Goal: Task Accomplishment & Management: Manage account settings

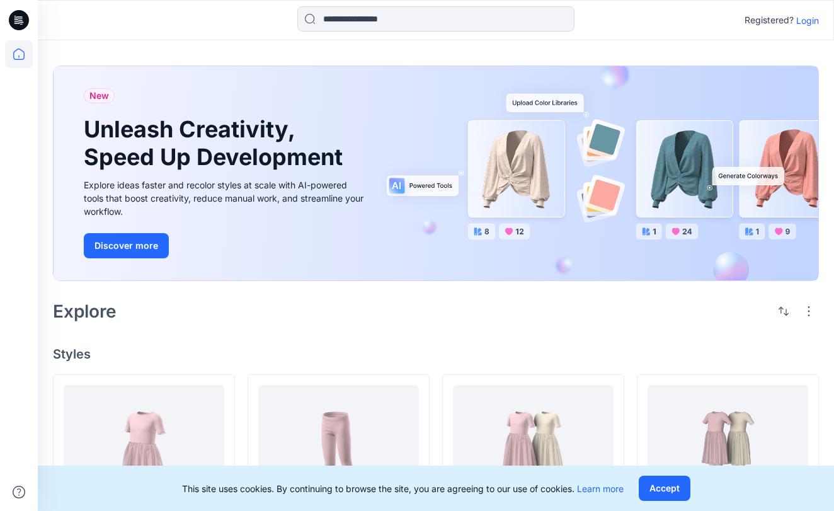
click at [816, 21] on p "Login" at bounding box center [807, 20] width 23 height 13
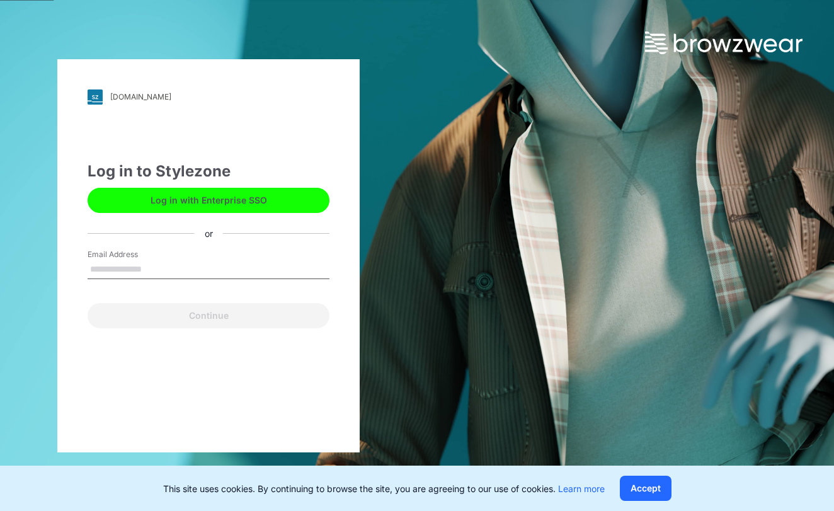
click at [141, 266] on input "Email Address" at bounding box center [209, 269] width 242 height 19
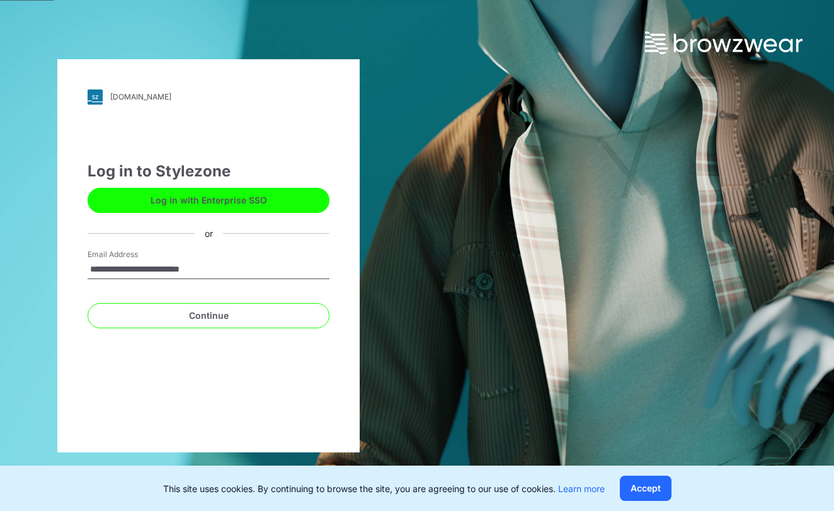
type input "**********"
click at [208, 315] on button "Continue" at bounding box center [209, 315] width 242 height 25
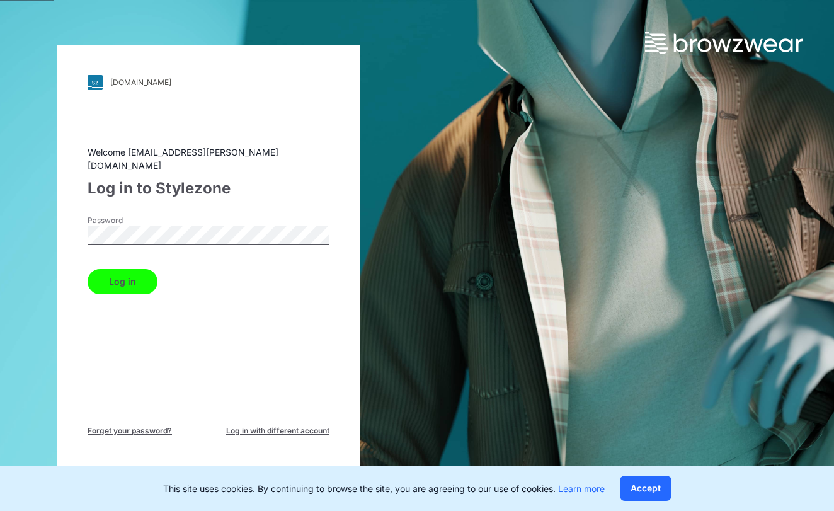
click at [122, 274] on button "Log in" at bounding box center [123, 281] width 70 height 25
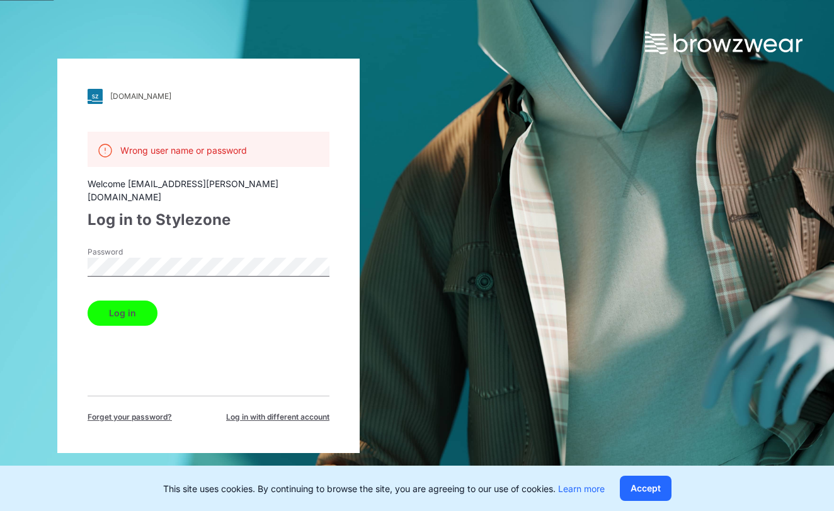
click at [20, 247] on div "[DOMAIN_NAME] Loading... Wrong user name or password Welcome [PERSON_NAME][EMAI…" at bounding box center [208, 255] width 417 height 511
click at [122, 300] on button "Log in" at bounding box center [123, 312] width 70 height 25
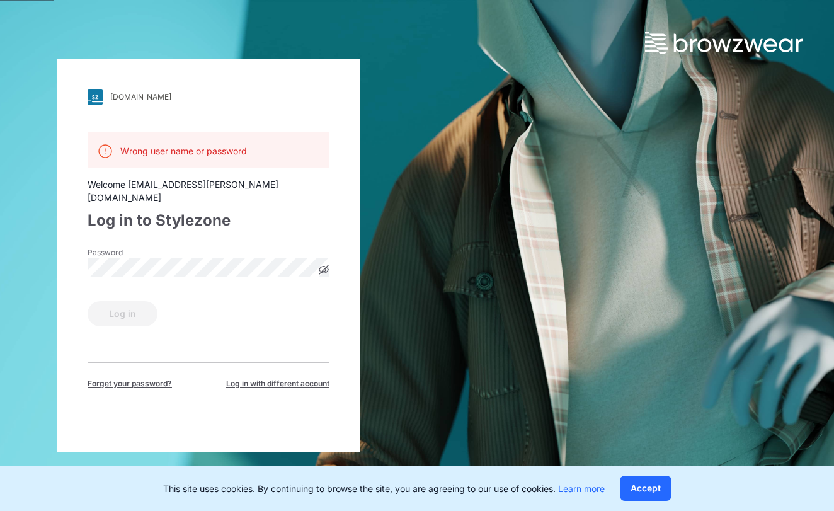
drag, startPoint x: 158, startPoint y: 373, endPoint x: 288, endPoint y: 322, distance: 140.2
click at [158, 378] on span "Forget your password?" at bounding box center [130, 383] width 84 height 11
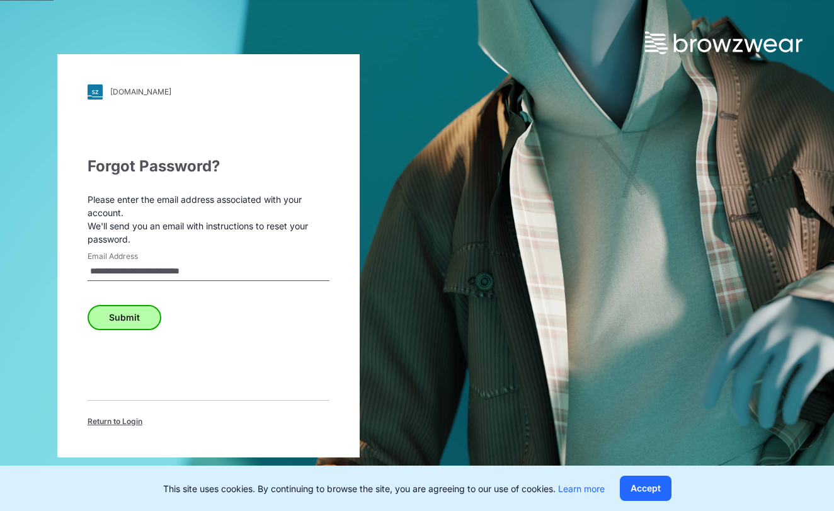
scroll to position [1, 0]
click at [120, 311] on button "Submit" at bounding box center [125, 317] width 74 height 25
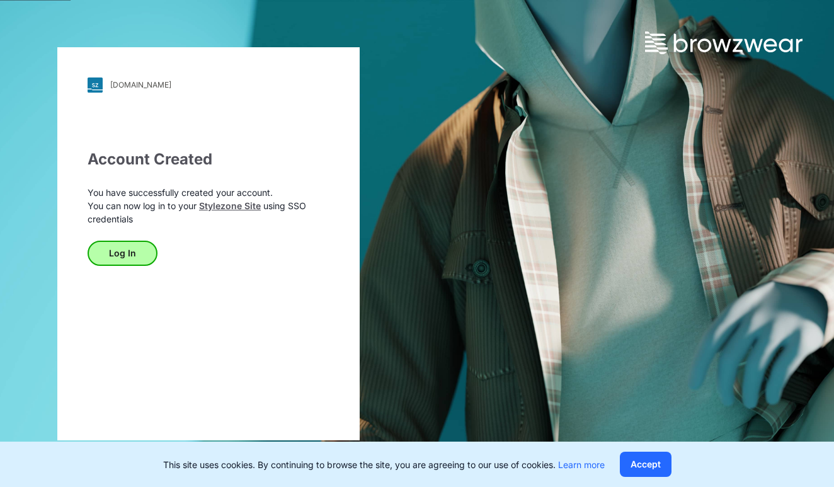
click at [131, 254] on button "Log In" at bounding box center [123, 252] width 70 height 25
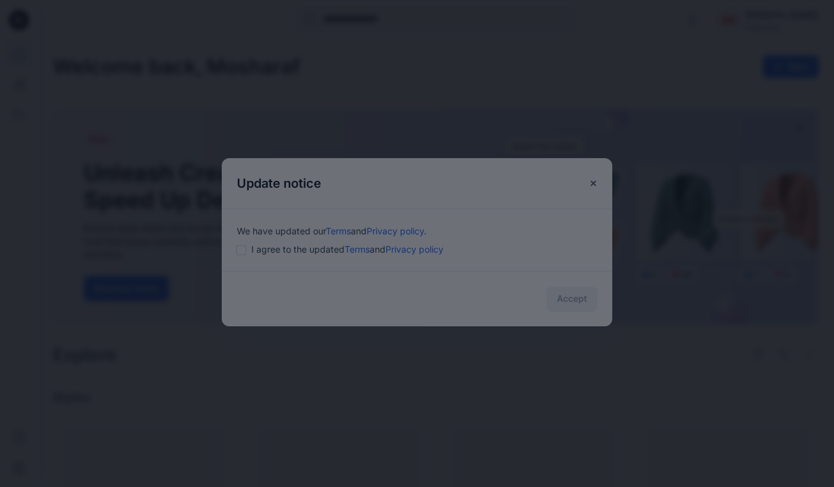
click at [247, 251] on div at bounding box center [417, 243] width 834 height 487
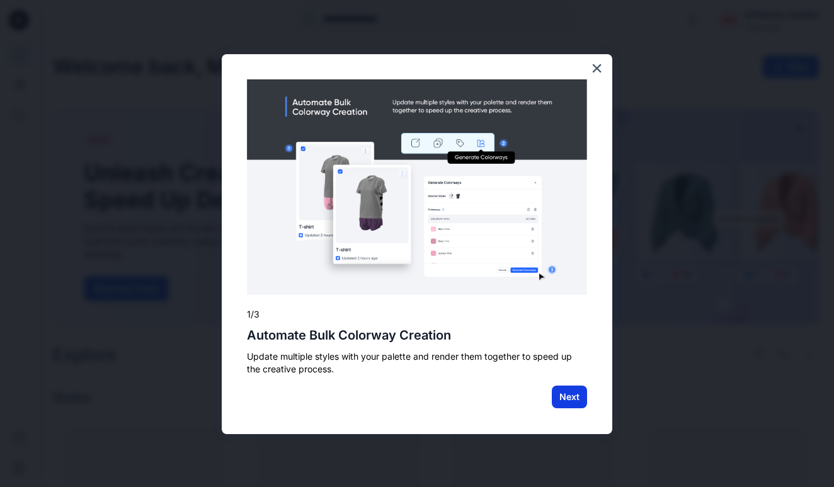
click at [582, 394] on button "Next" at bounding box center [568, 396] width 35 height 23
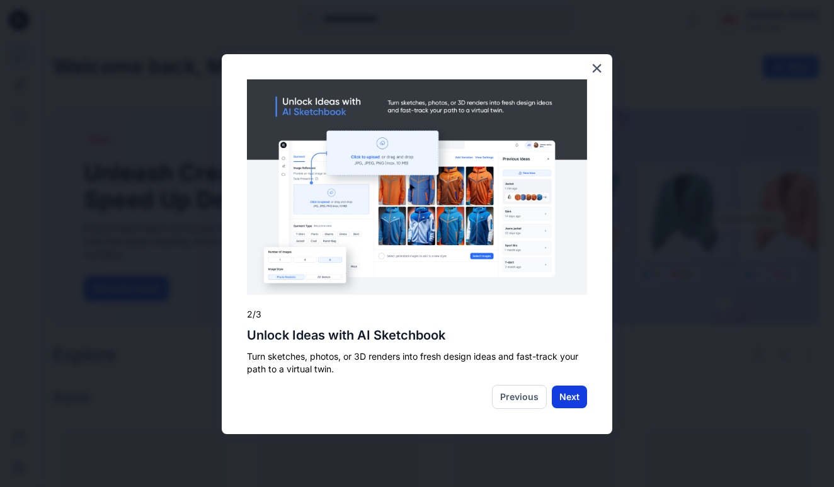
click at [576, 393] on button "Next" at bounding box center [568, 396] width 35 height 23
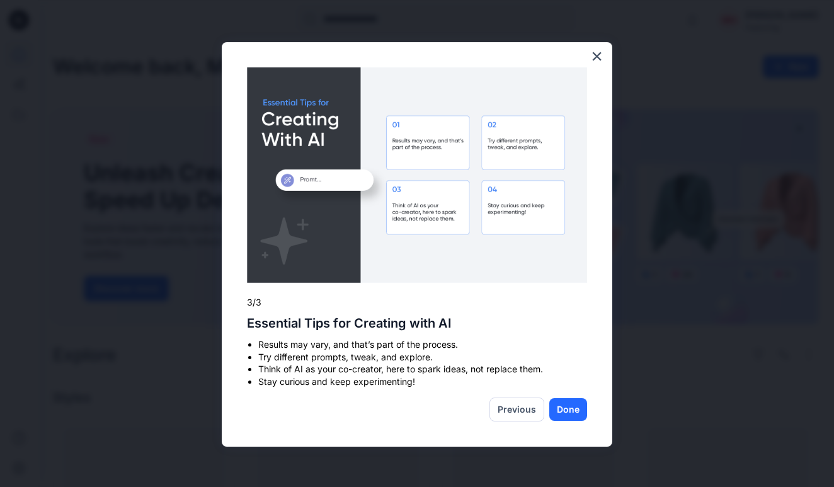
click at [576, 414] on button "Done" at bounding box center [568, 409] width 38 height 23
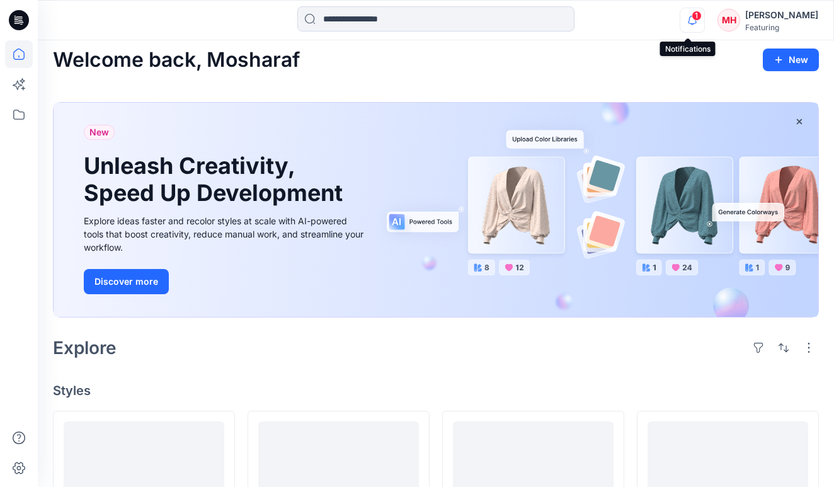
scroll to position [10, 0]
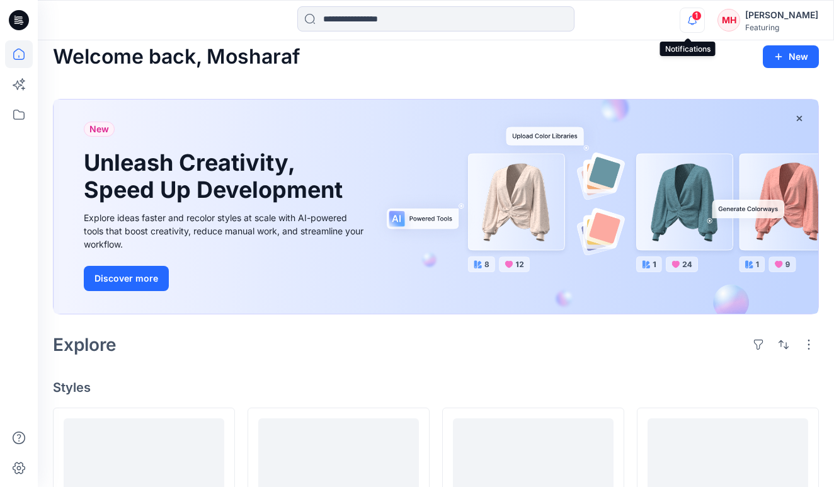
click at [691, 27] on icon "button" at bounding box center [692, 20] width 24 height 25
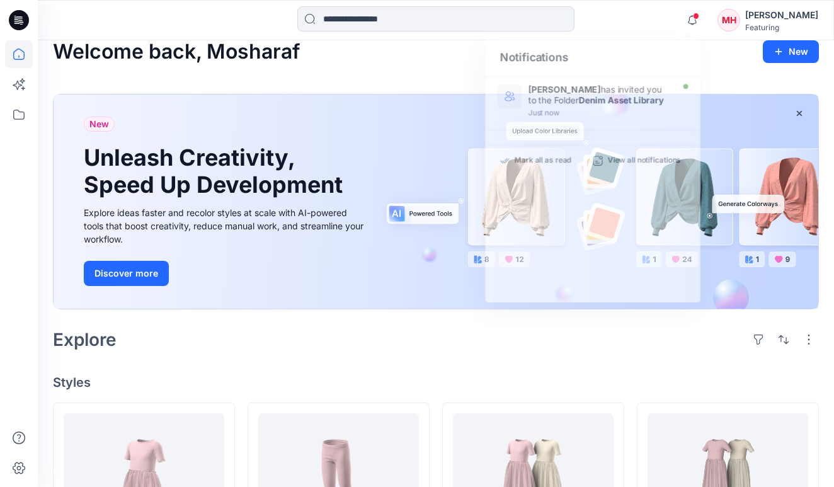
click at [738, 62] on div "Welcome back, Mosharaf New" at bounding box center [436, 51] width 766 height 23
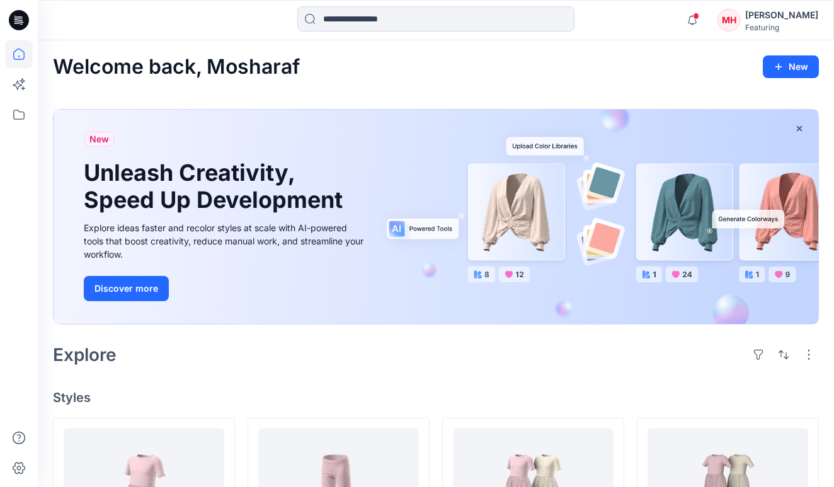
scroll to position [0, 0]
click at [681, 25] on icon "button" at bounding box center [692, 20] width 24 height 25
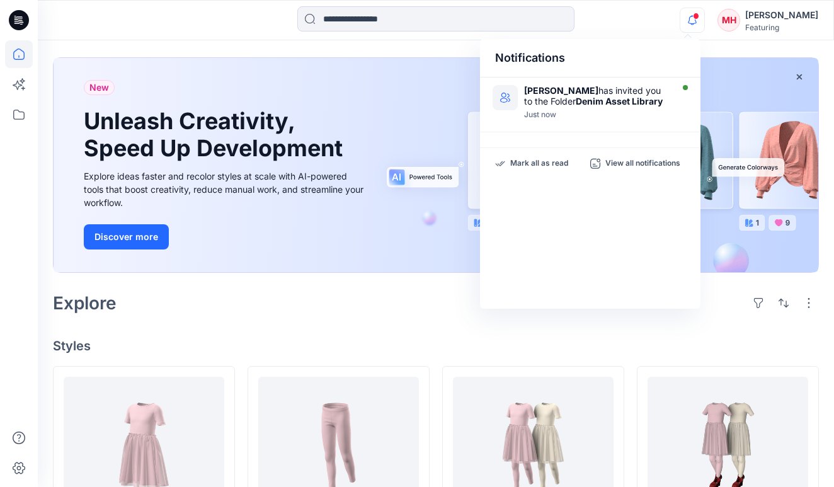
scroll to position [57, 0]
